Goal: Information Seeking & Learning: Learn about a topic

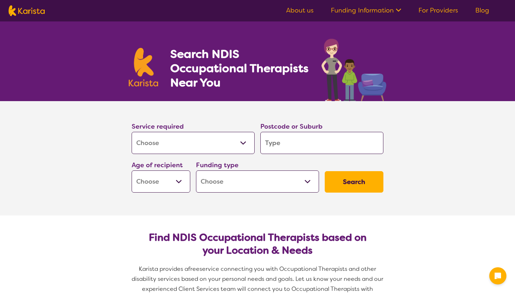
select select "[MEDICAL_DATA]"
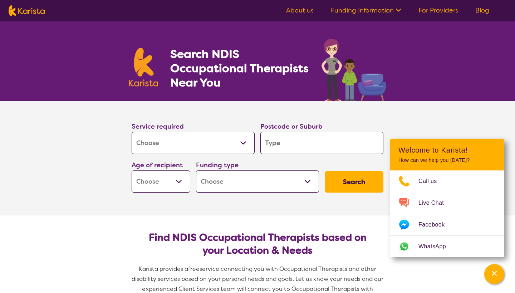
click at [303, 136] on input "search" at bounding box center [321, 143] width 123 height 22
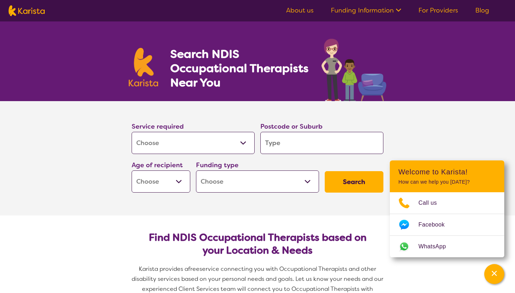
select select "[MEDICAL_DATA]"
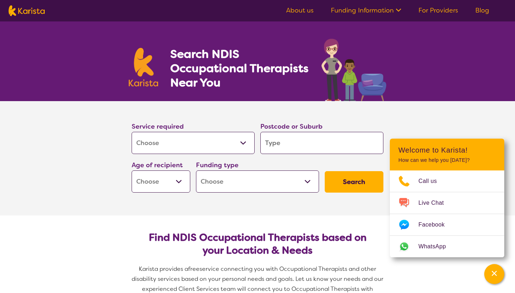
click at [312, 145] on input "search" at bounding box center [321, 143] width 123 height 22
type input "f"
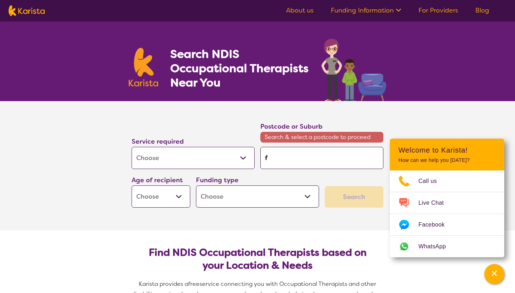
type input "fe"
type input "fer"
type input "ferv"
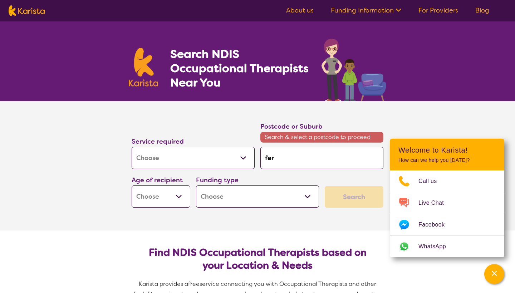
type input "ferv"
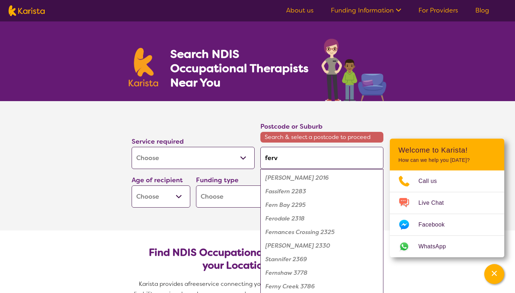
type input "ferva"
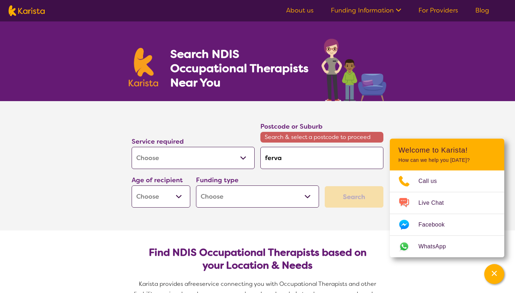
type input "ferval"
type input "fervale"
type input "ferval"
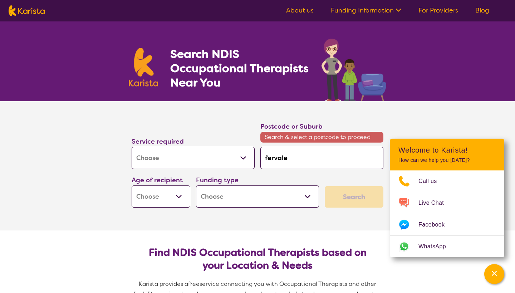
type input "ferval"
type input "ferva"
type input "ferv"
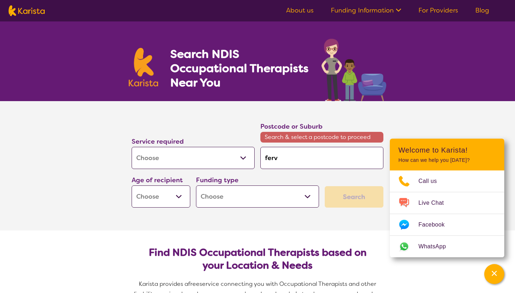
type input "fer"
type input "fe"
type input "f"
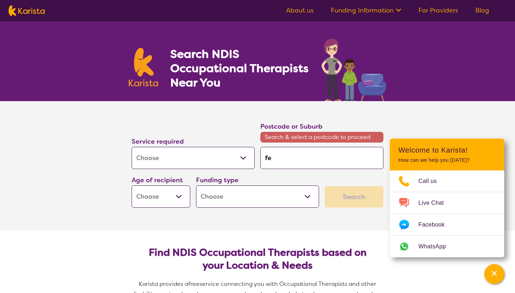
type input "f"
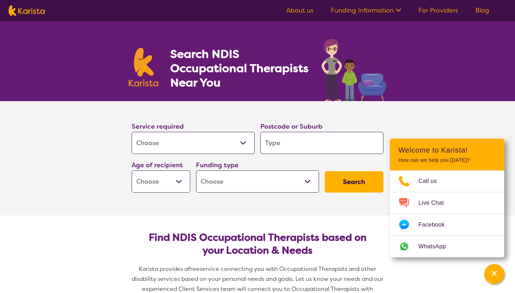
click at [286, 75] on h1 "Search NDIS Occupational Therapists Near You" at bounding box center [239, 68] width 139 height 43
